Goal: Task Accomplishment & Management: Use online tool/utility

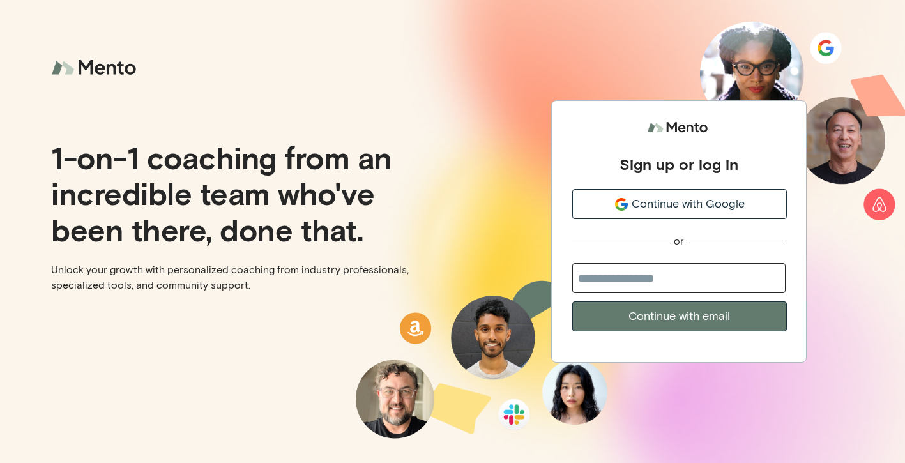
type input "**********"
click at [658, 320] on button "Continue with email" at bounding box center [679, 317] width 215 height 30
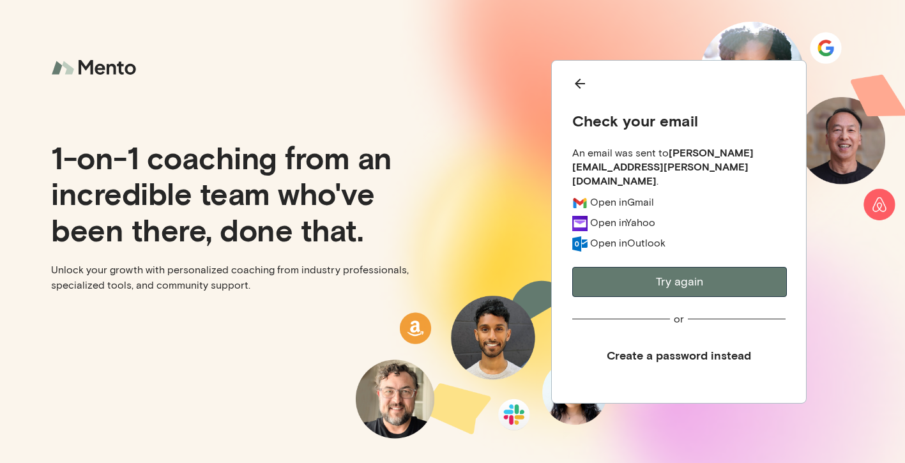
click at [584, 91] on icon "Back" at bounding box center [579, 83] width 15 height 15
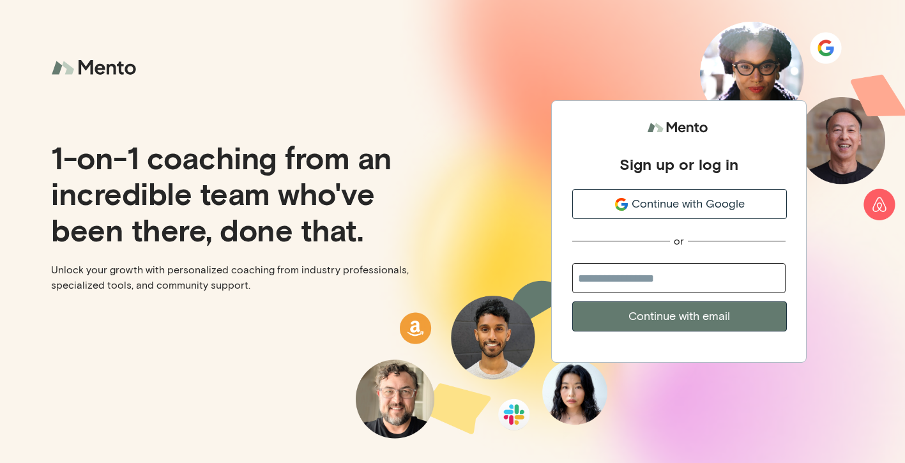
click at [618, 211] on icon "submit" at bounding box center [621, 204] width 15 height 15
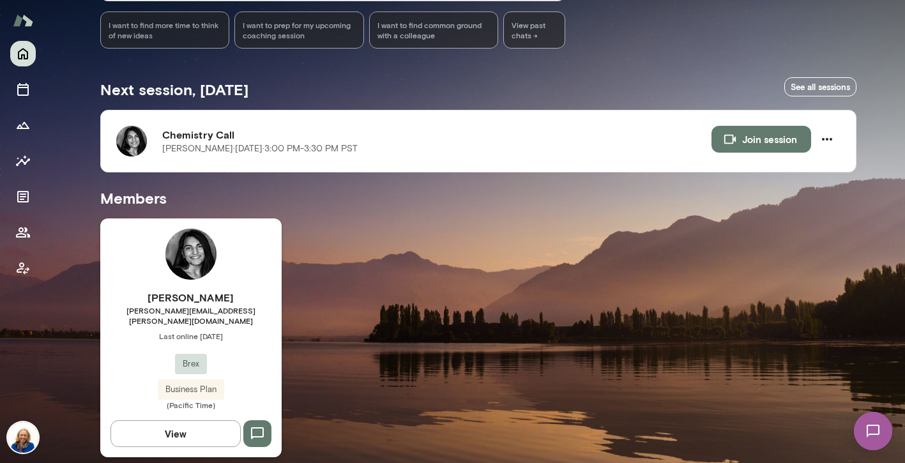
scroll to position [169, 0]
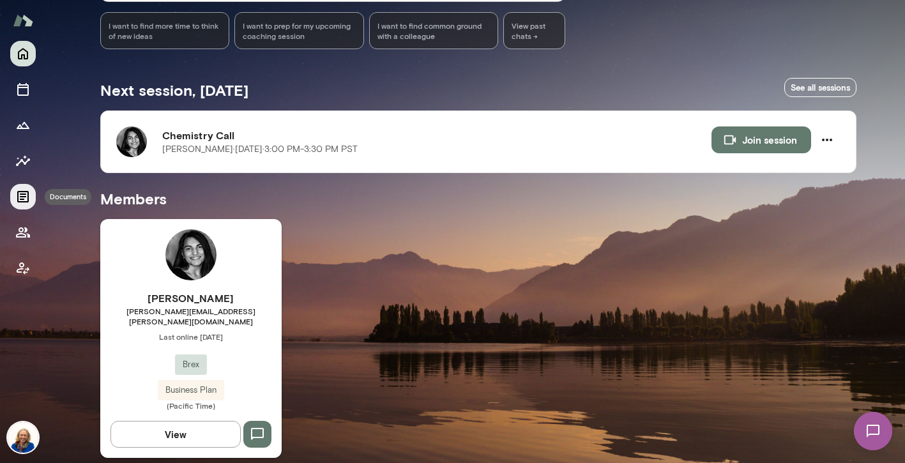
click at [19, 205] on button "Documents" at bounding box center [23, 197] width 26 height 26
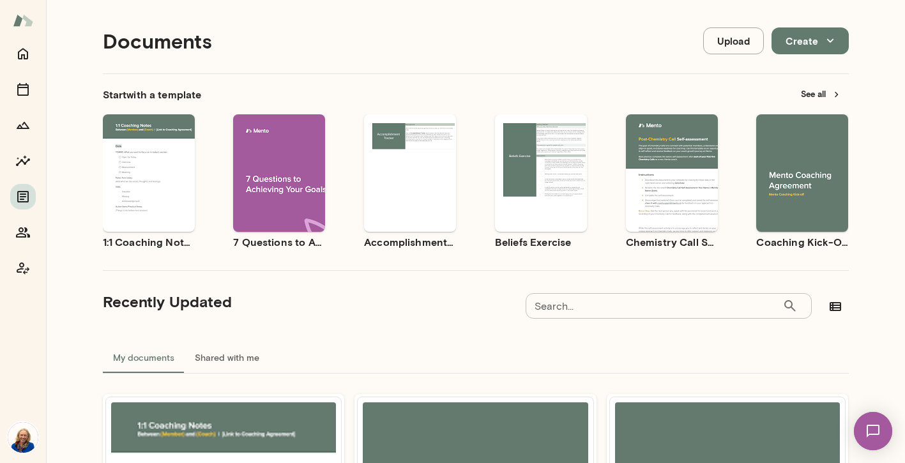
click at [811, 93] on button "See all" at bounding box center [821, 94] width 56 height 20
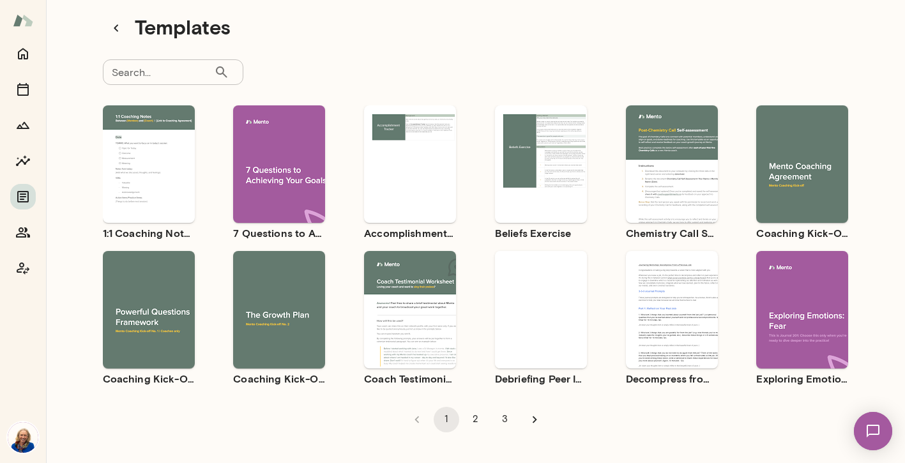
scroll to position [24, 0]
click at [188, 77] on input "Search..." at bounding box center [158, 72] width 111 height 26
type input "*********"
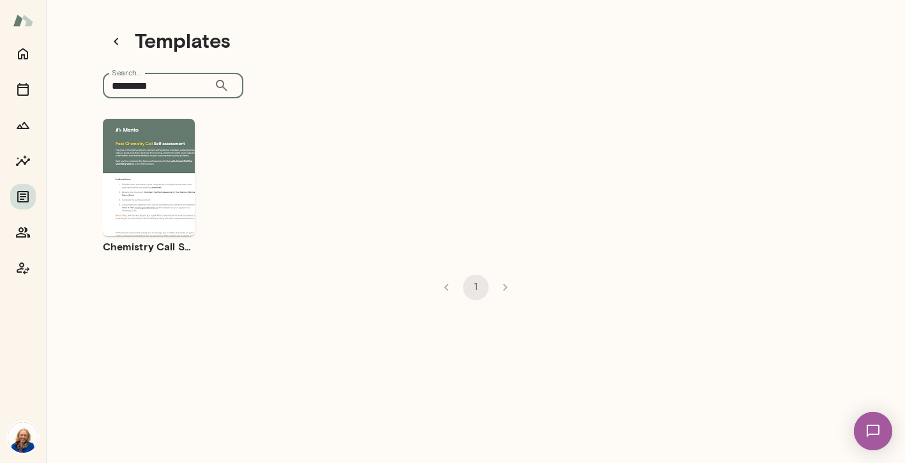
scroll to position [10, 0]
click at [121, 168] on icon "button" at bounding box center [121, 166] width 11 height 11
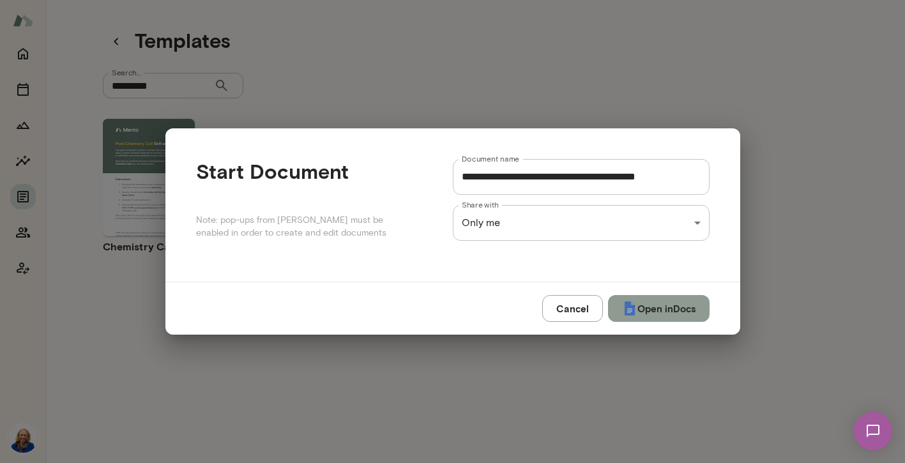
click at [671, 314] on button "Open in Docs" at bounding box center [659, 308] width 102 height 27
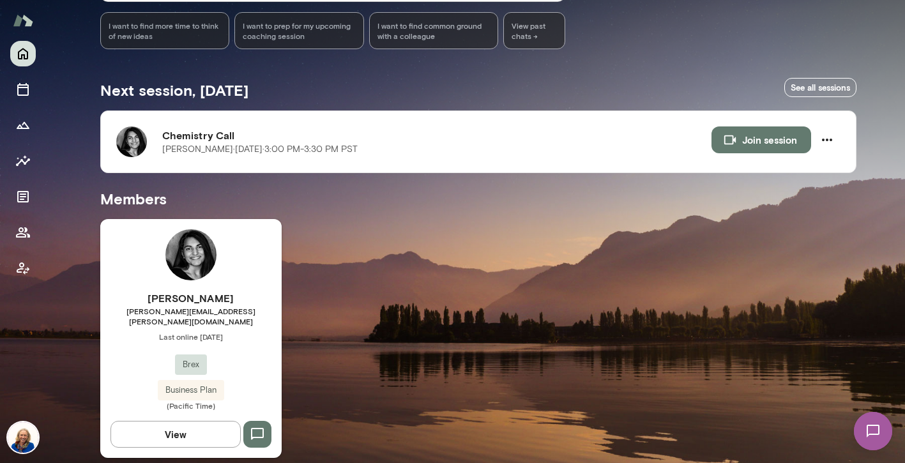
click at [201, 247] on img at bounding box center [190, 254] width 51 height 51
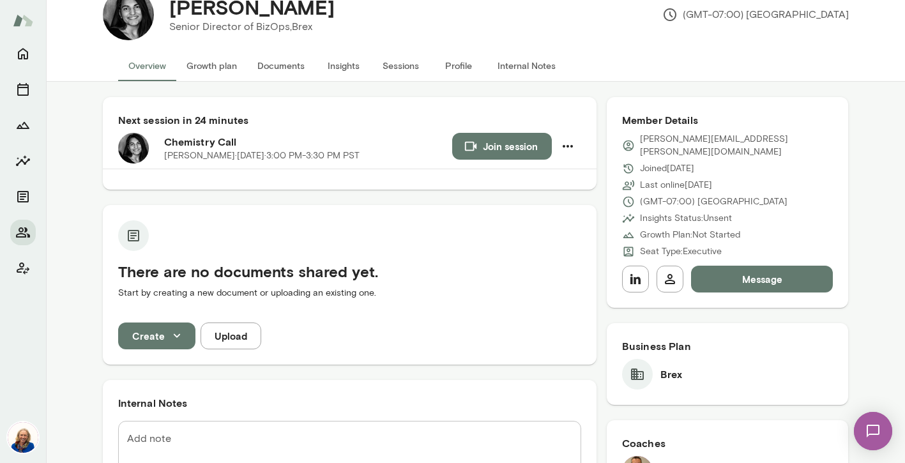
scroll to position [35, 0]
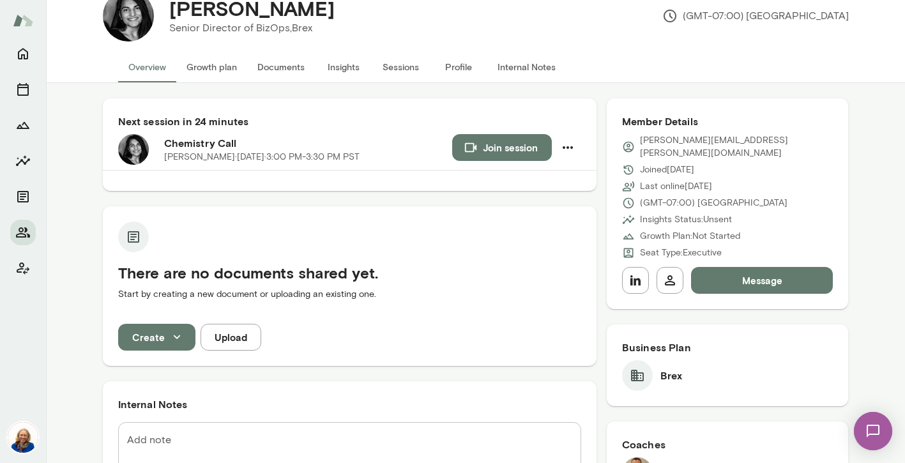
click at [485, 150] on button "Join session" at bounding box center [502, 147] width 100 height 27
